Goal: Task Accomplishment & Management: Manage account settings

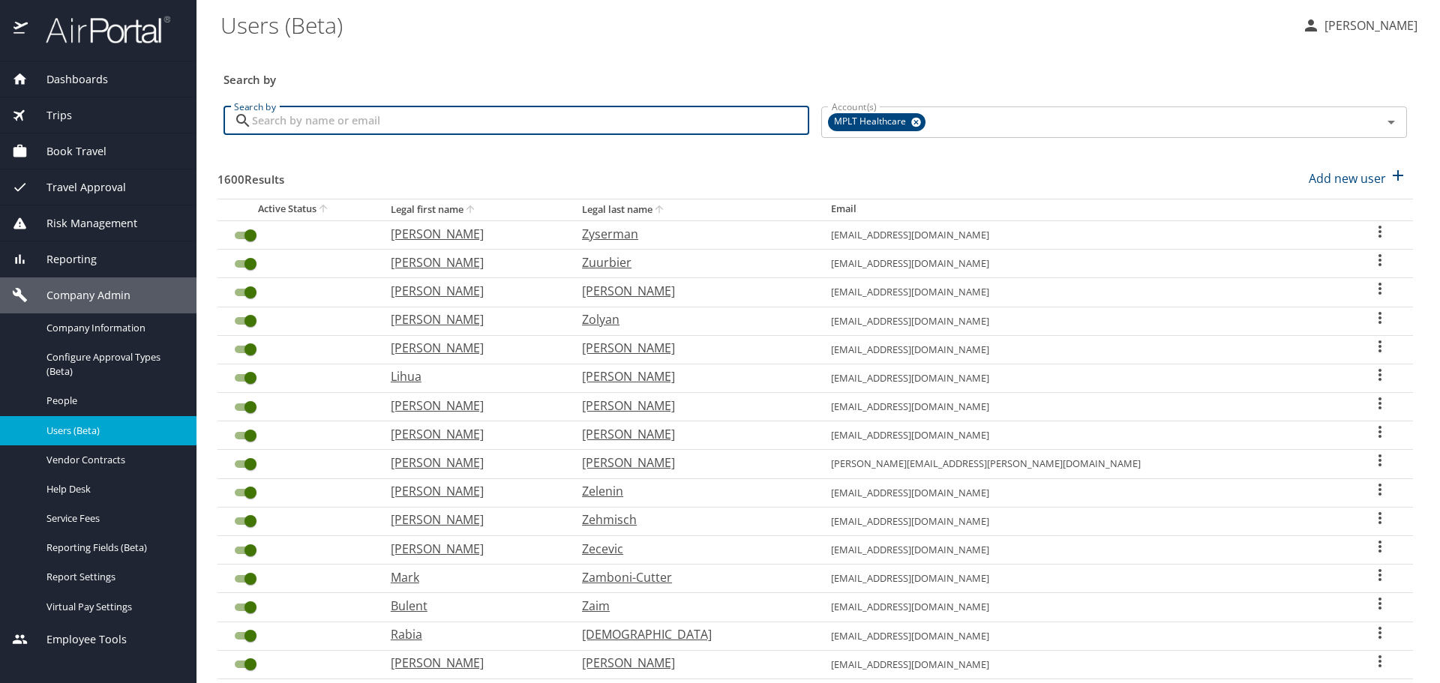
click at [578, 115] on input "Search by" at bounding box center [530, 121] width 557 height 29
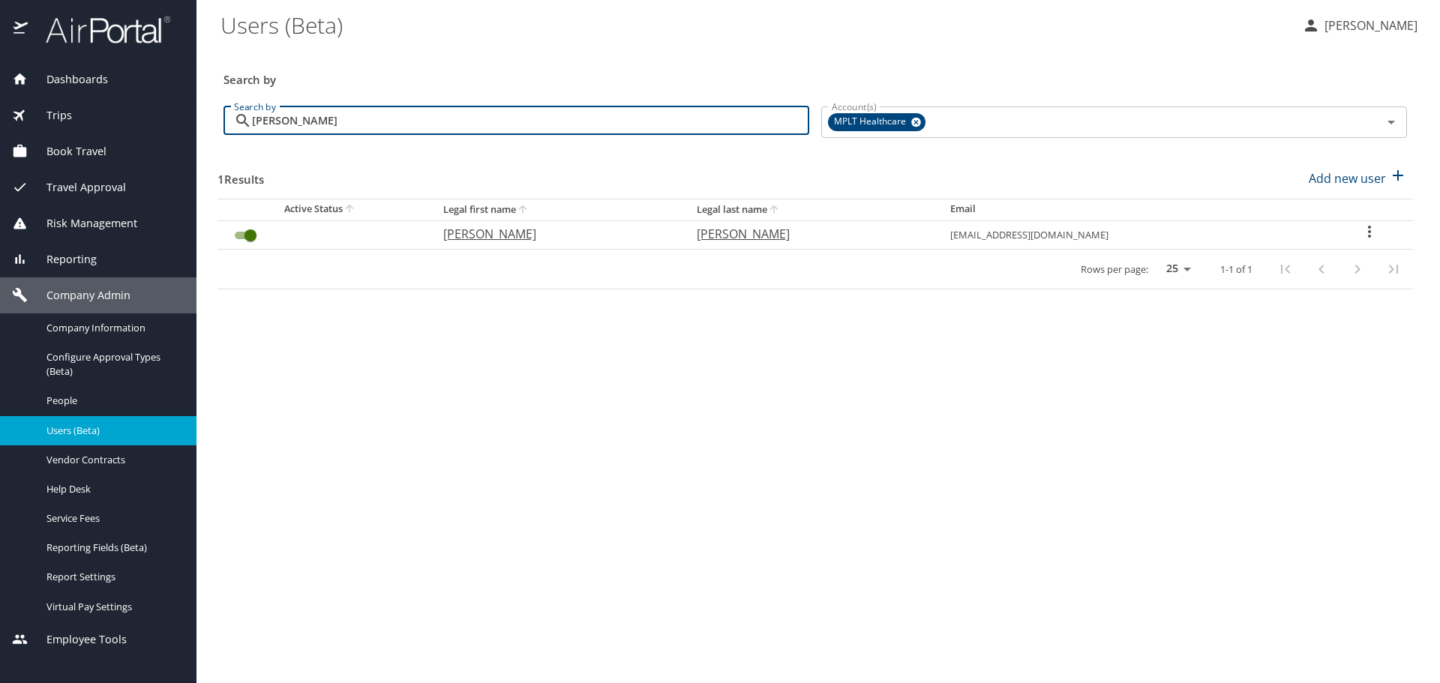
type input "[PERSON_NAME]"
click at [757, 237] on p "[PERSON_NAME]" at bounding box center [809, 234] width 224 height 18
select select "US"
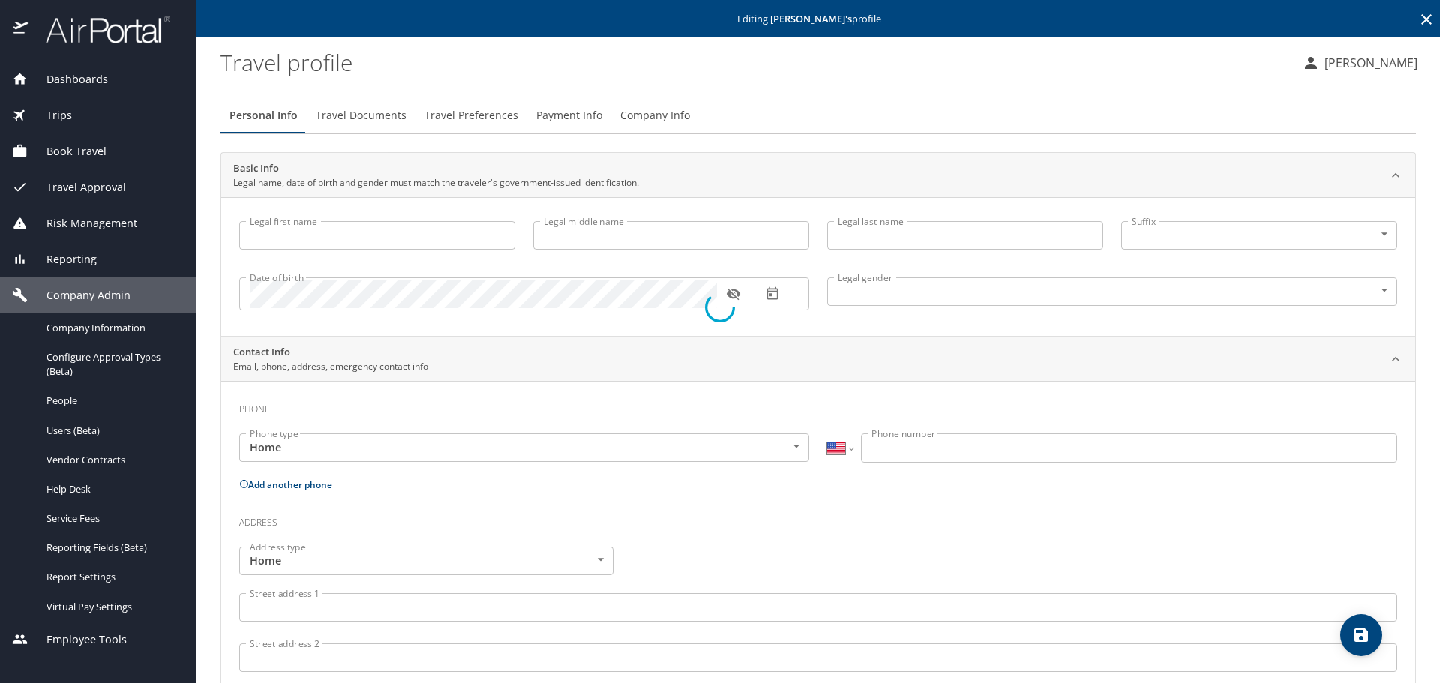
type input "[PERSON_NAME]"
type input "Chute"
type input "[PERSON_NAME]"
type input "[DEMOGRAPHIC_DATA]"
type input "[PERSON_NAME]"
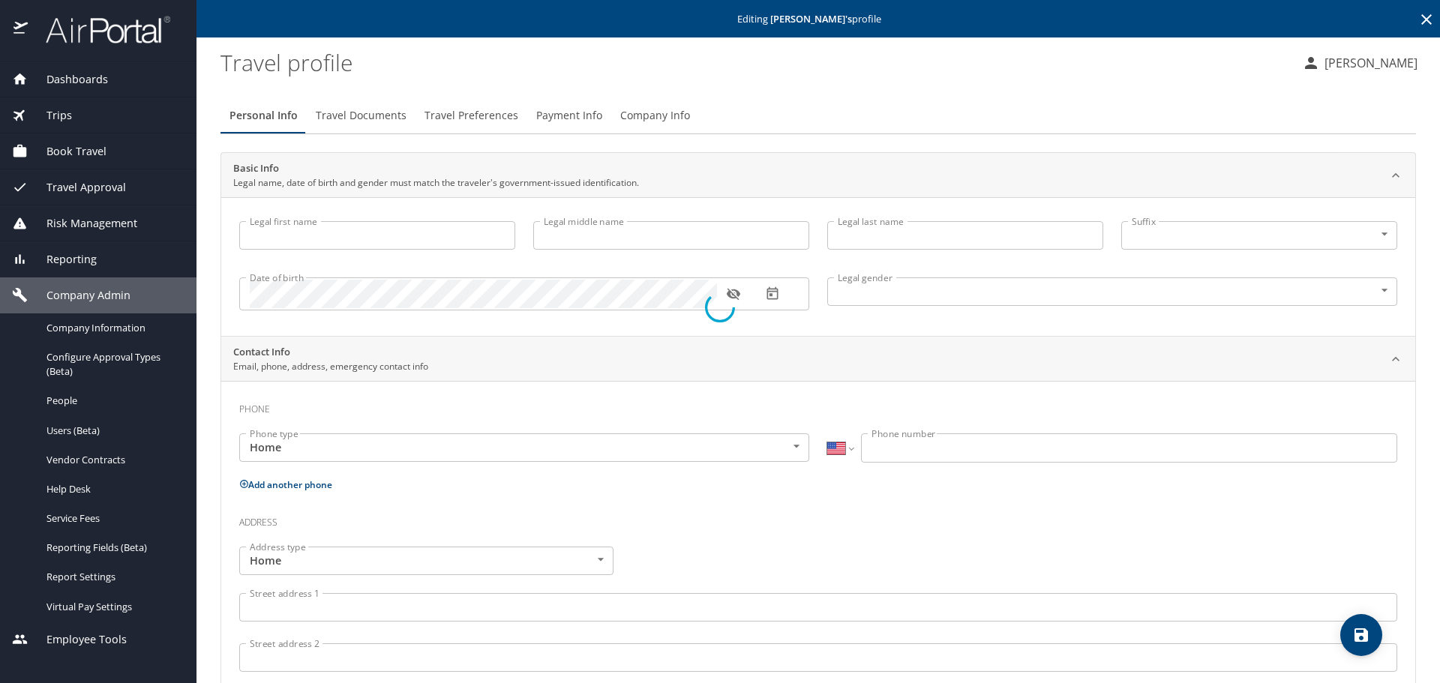
type input "[PERSON_NAME]"
type input "[PHONE_NUMBER]"
select select "US"
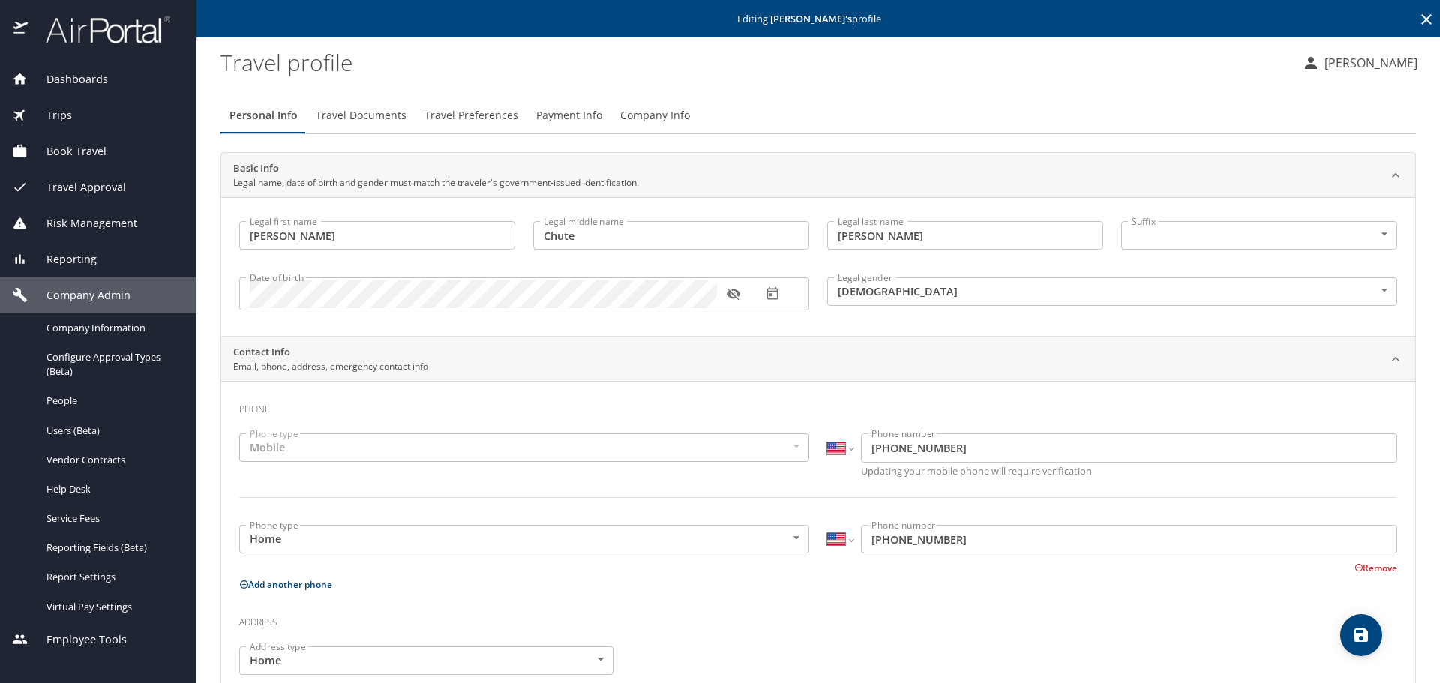
click at [478, 113] on span "Travel Preferences" at bounding box center [472, 116] width 94 height 19
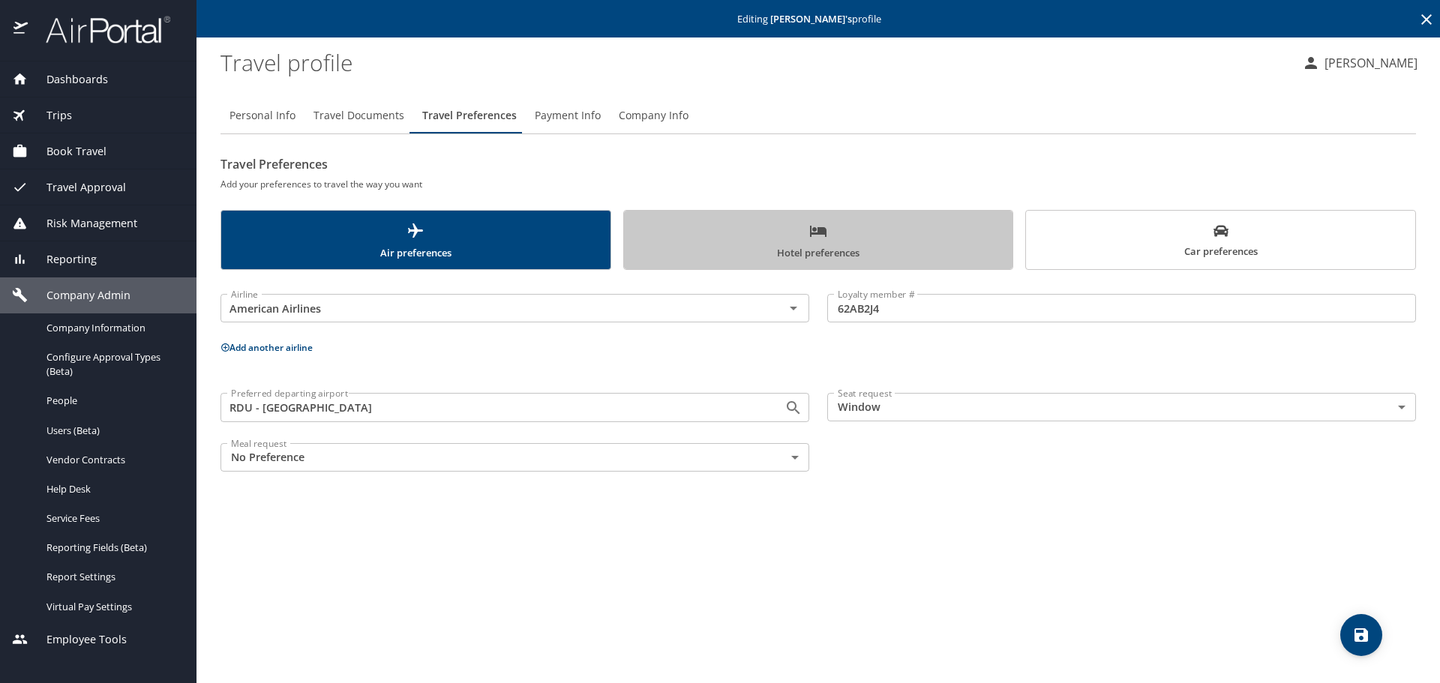
click at [800, 233] on span "Hotel preferences" at bounding box center [818, 242] width 371 height 40
